Goal: Task Accomplishment & Management: Use online tool/utility

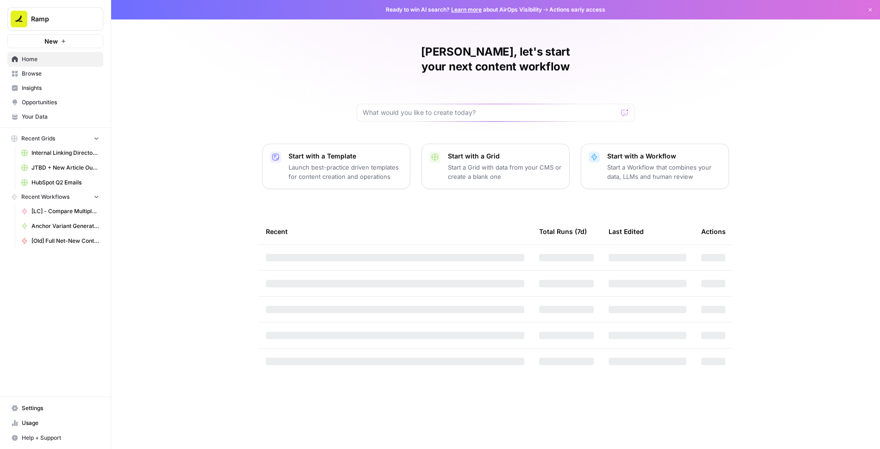
click at [50, 77] on span "Browse" at bounding box center [60, 73] width 77 height 8
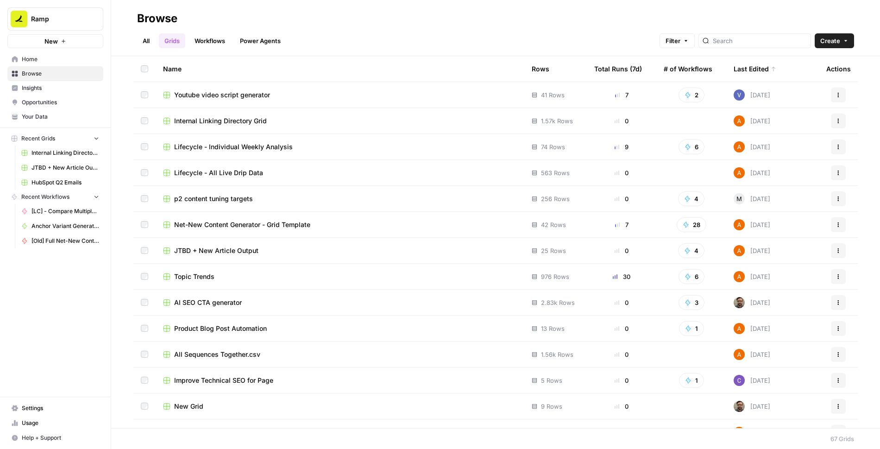
click at [233, 173] on span "Lifecycle - All Live Drip Data" at bounding box center [218, 172] width 89 height 9
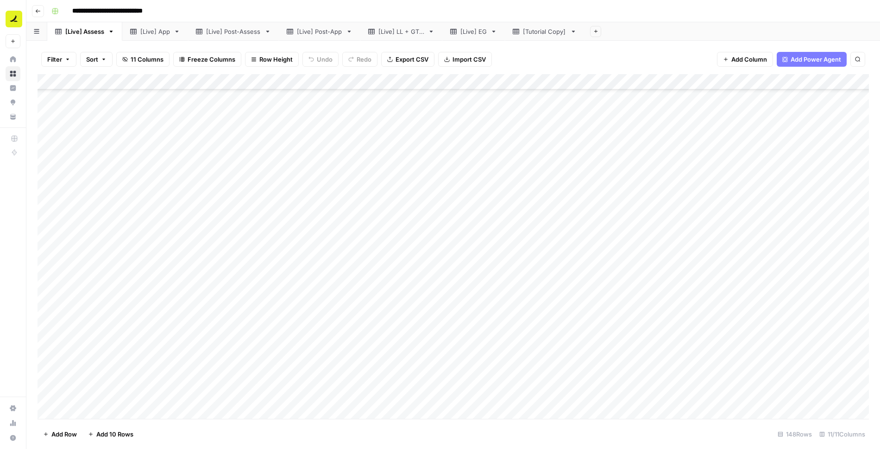
scroll to position [2017, 0]
click at [97, 412] on div "Add Column" at bounding box center [454, 246] width 832 height 345
click at [302, 402] on div "Add Column" at bounding box center [454, 246] width 832 height 345
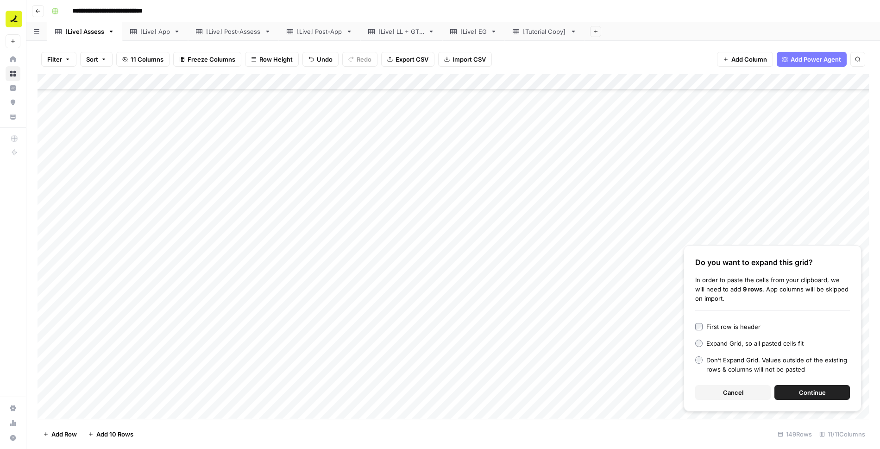
click at [789, 395] on button "Continue" at bounding box center [813, 392] width 76 height 15
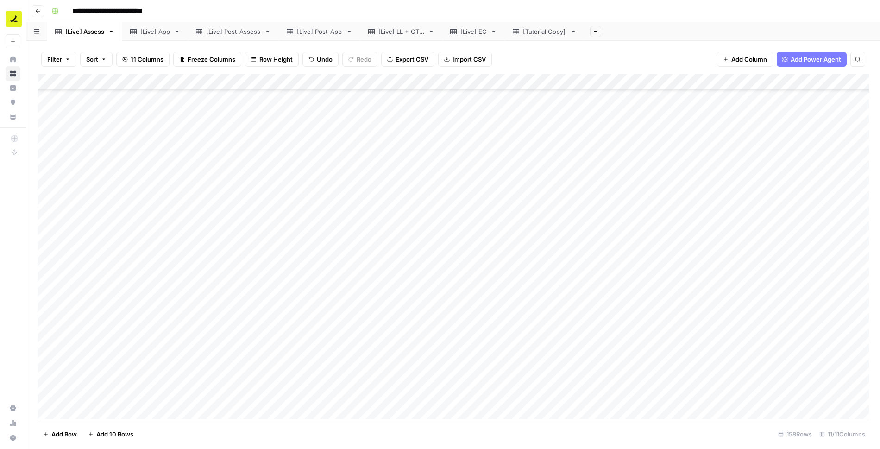
click at [249, 30] on div "[Live] Post-Assess" at bounding box center [233, 31] width 55 height 9
click at [126, 406] on div "Add Column" at bounding box center [454, 246] width 832 height 345
click at [240, 395] on div "Add Column" at bounding box center [454, 246] width 832 height 345
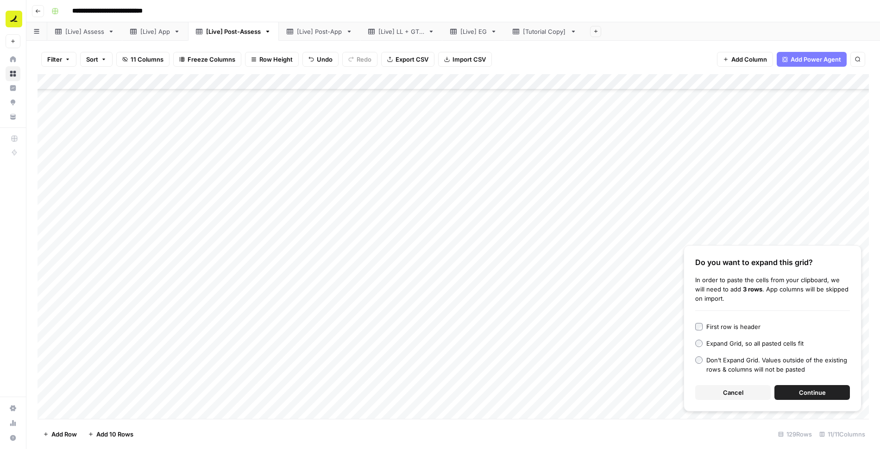
click at [827, 390] on button "Continue" at bounding box center [813, 392] width 76 height 15
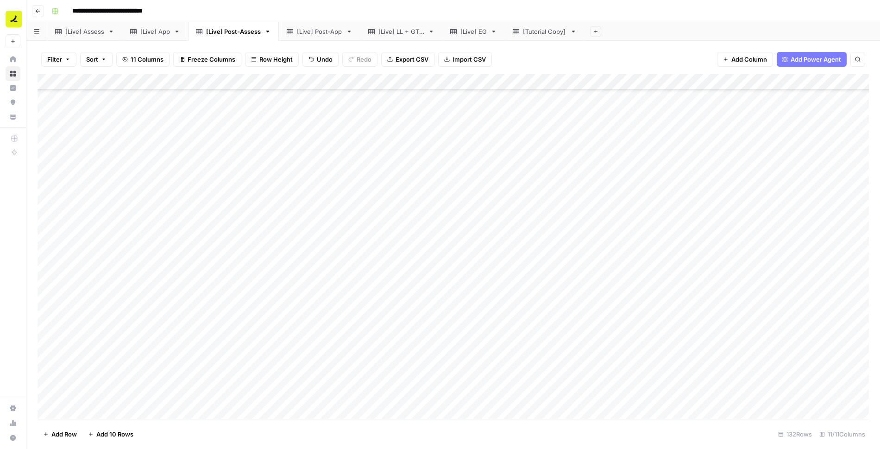
scroll to position [1765, 0]
click at [334, 31] on div "[Live] Post-App" at bounding box center [319, 31] width 45 height 9
click at [107, 407] on div "Add Column" at bounding box center [454, 246] width 832 height 345
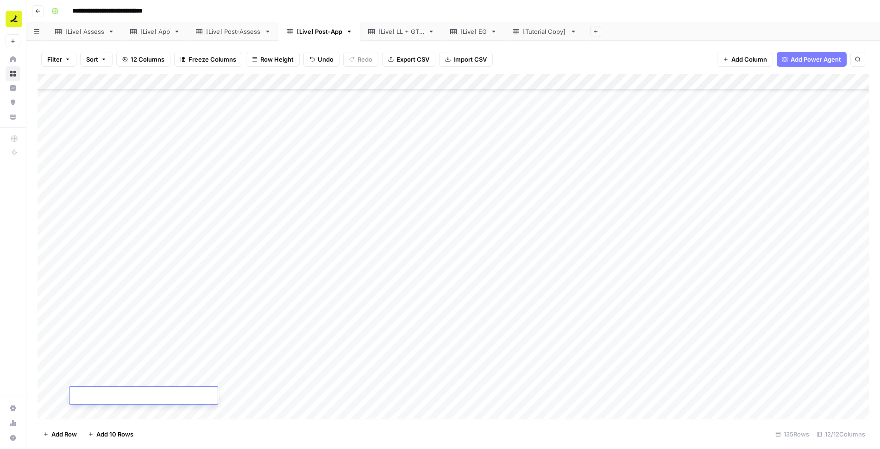
click at [207, 426] on footer "Add Row Add 10 Rows [STREET_ADDRESS]" at bounding box center [454, 434] width 832 height 30
click at [221, 393] on div "Add Column" at bounding box center [454, 246] width 832 height 345
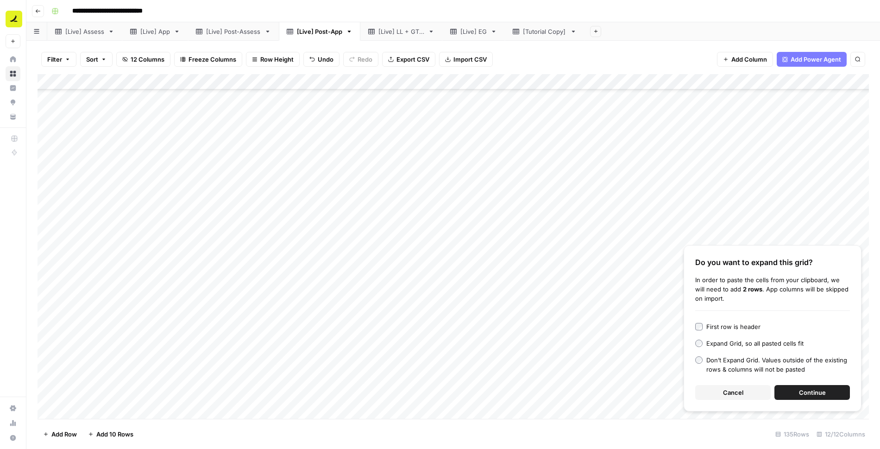
click at [823, 392] on span "Continue" at bounding box center [812, 392] width 27 height 9
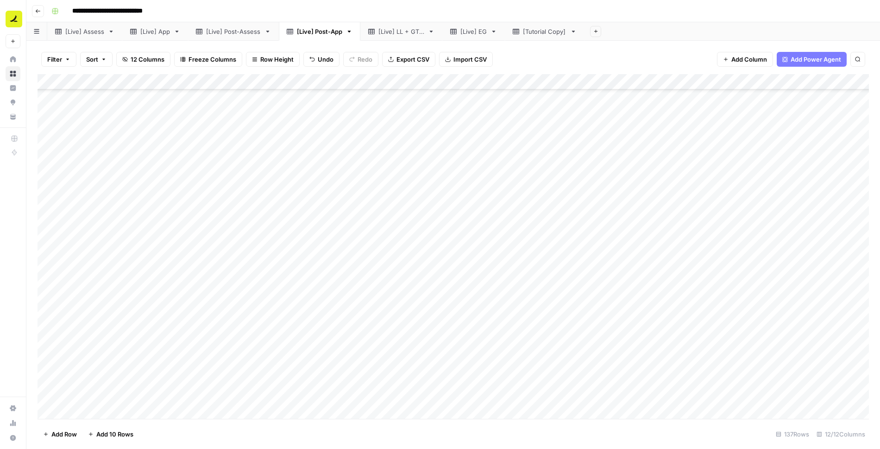
click at [386, 29] on div "[Live] LL + GTM" at bounding box center [401, 31] width 46 height 9
click at [176, 95] on div "Add Column" at bounding box center [454, 97] width 832 height 46
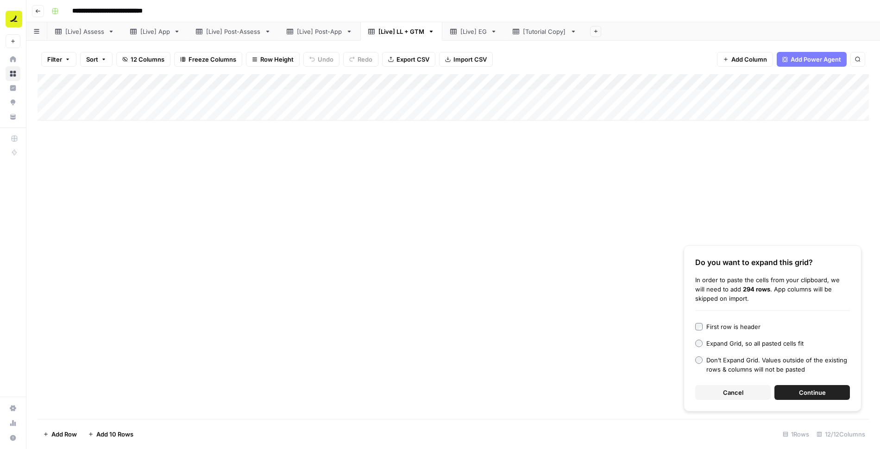
click at [817, 392] on span "Continue" at bounding box center [812, 392] width 27 height 9
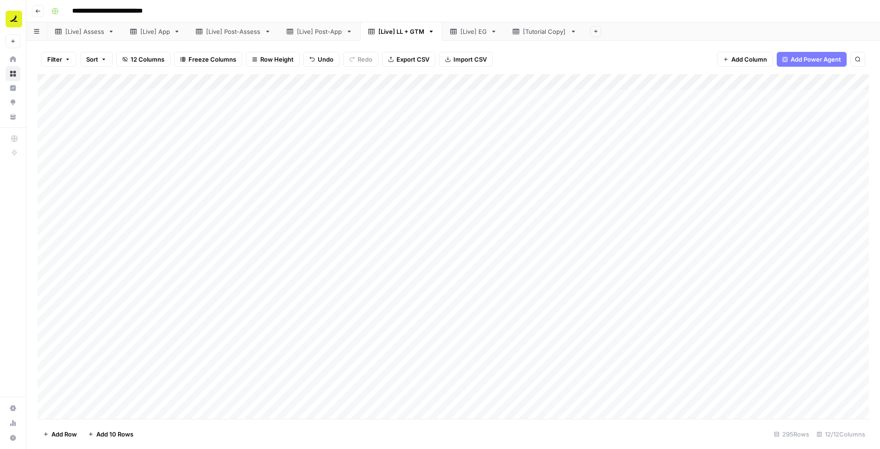
click at [473, 33] on div "[Live] EG" at bounding box center [473, 31] width 26 height 9
click at [473, 32] on div "[Live] EG" at bounding box center [473, 31] width 26 height 9
click at [467, 32] on input "*********" at bounding box center [473, 31] width 27 height 12
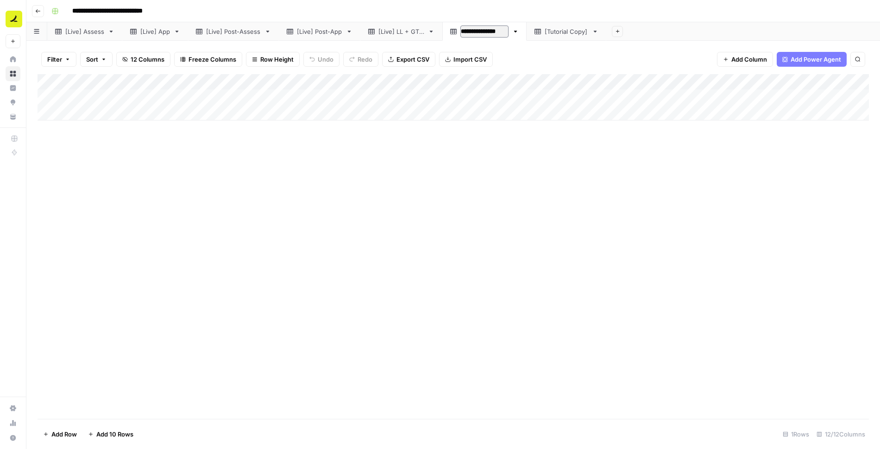
type input "**********"
click at [164, 30] on div "[Live] App" at bounding box center [155, 31] width 30 height 9
click at [154, 31] on div "[Live] App" at bounding box center [155, 31] width 30 height 9
click at [150, 31] on input "**********" at bounding box center [155, 31] width 31 height 12
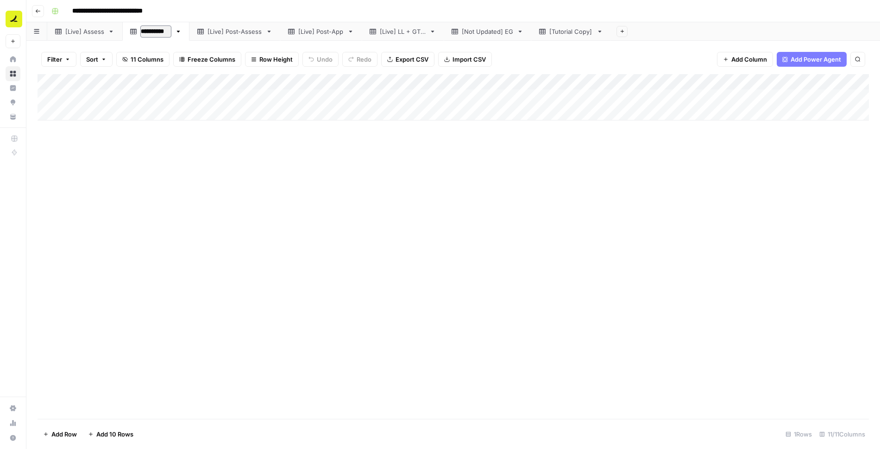
click at [150, 31] on input "**********" at bounding box center [155, 31] width 31 height 12
type input "**********"
